Goal: Register for event/course

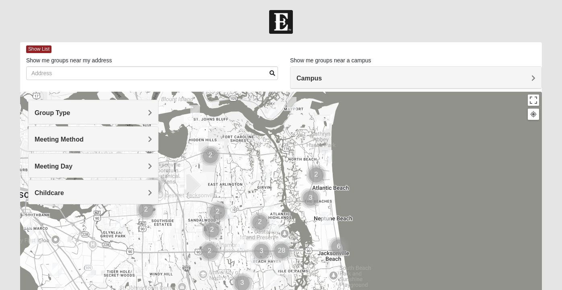
click at [322, 73] on div "Campus" at bounding box center [416, 78] width 251 height 22
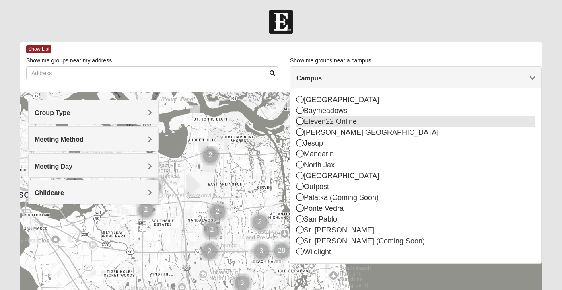
click at [324, 122] on div "Eleven22 Online" at bounding box center [416, 121] width 239 height 11
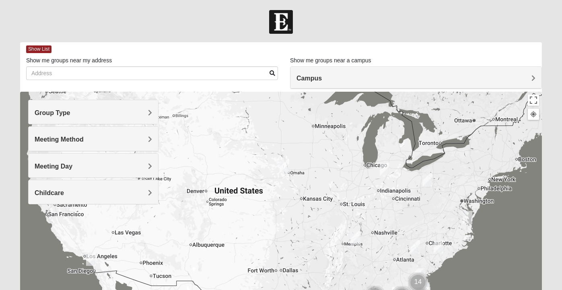
click at [108, 117] on div "Group Type" at bounding box center [94, 112] width 130 height 24
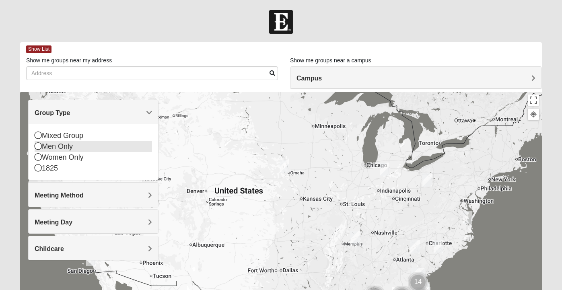
click at [77, 144] on div "Men Only" at bounding box center [94, 146] width 118 height 11
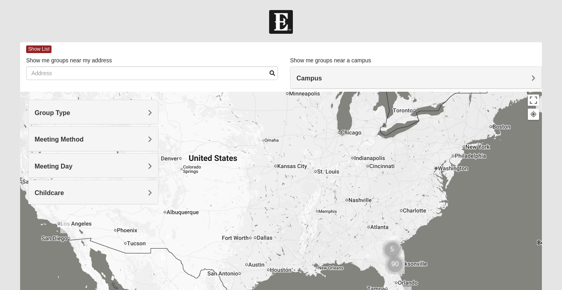
drag, startPoint x: 241, startPoint y: 162, endPoint x: 213, endPoint y: 126, distance: 45.9
click at [213, 126] on div at bounding box center [281, 253] width 522 height 322
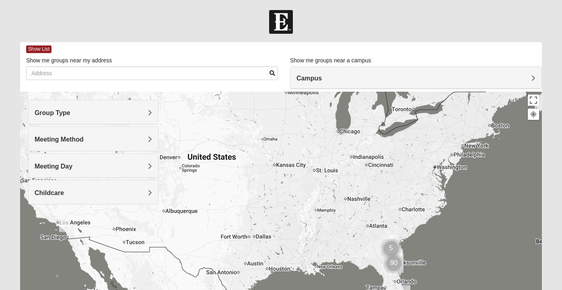
drag, startPoint x: 310, startPoint y: 217, endPoint x: 287, endPoint y: 193, distance: 33.3
click at [287, 193] on div at bounding box center [281, 253] width 522 height 322
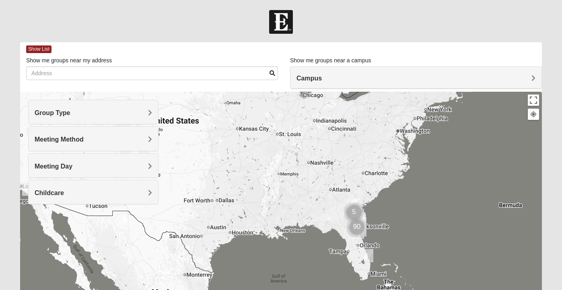
click at [356, 227] on img "Cluster of 90 groups" at bounding box center [357, 227] width 20 height 20
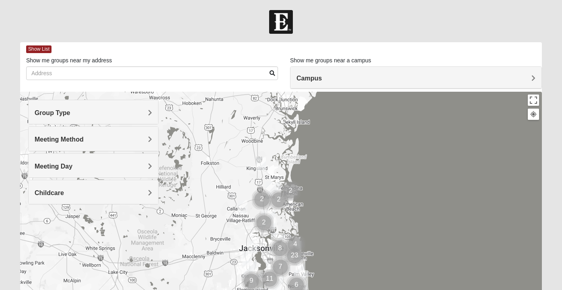
click at [269, 184] on img "Wildlight" at bounding box center [273, 191] width 14 height 19
click at [242, 207] on img "Mens Batte 32011" at bounding box center [243, 207] width 10 height 13
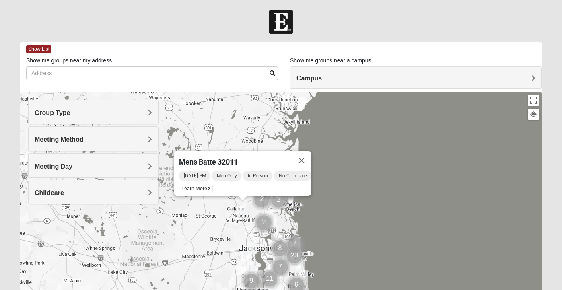
click at [253, 248] on img "Mens Duncil 32205" at bounding box center [253, 247] width 10 height 13
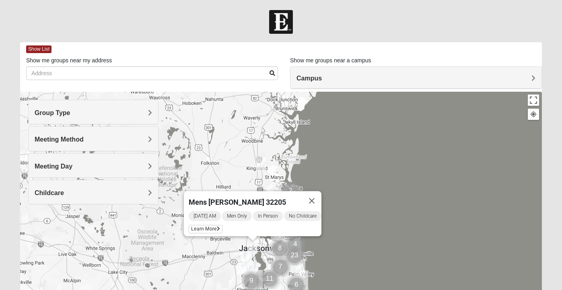
click at [273, 267] on img "Cluster of 7 groups" at bounding box center [281, 267] width 20 height 20
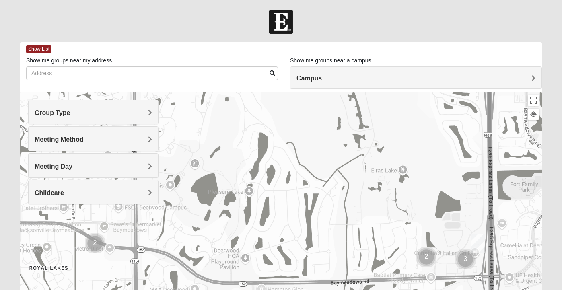
click at [478, 242] on img "Baymeadows" at bounding box center [478, 243] width 14 height 19
